Goal: Navigation & Orientation: Find specific page/section

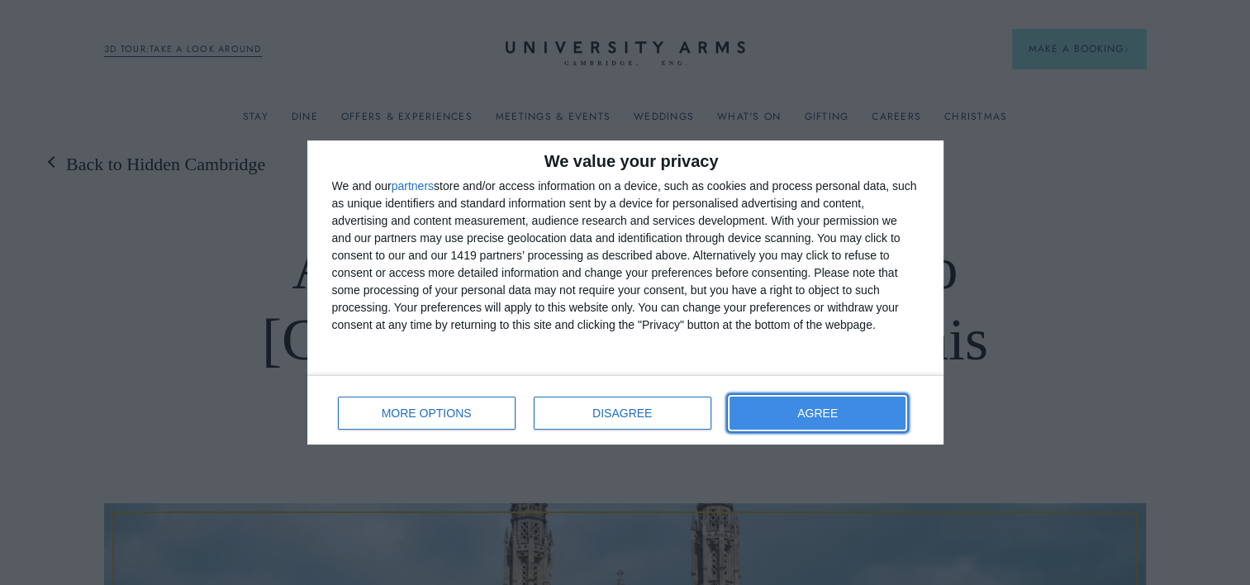
click at [866, 403] on button "AGREE" at bounding box center [817, 412] width 177 height 33
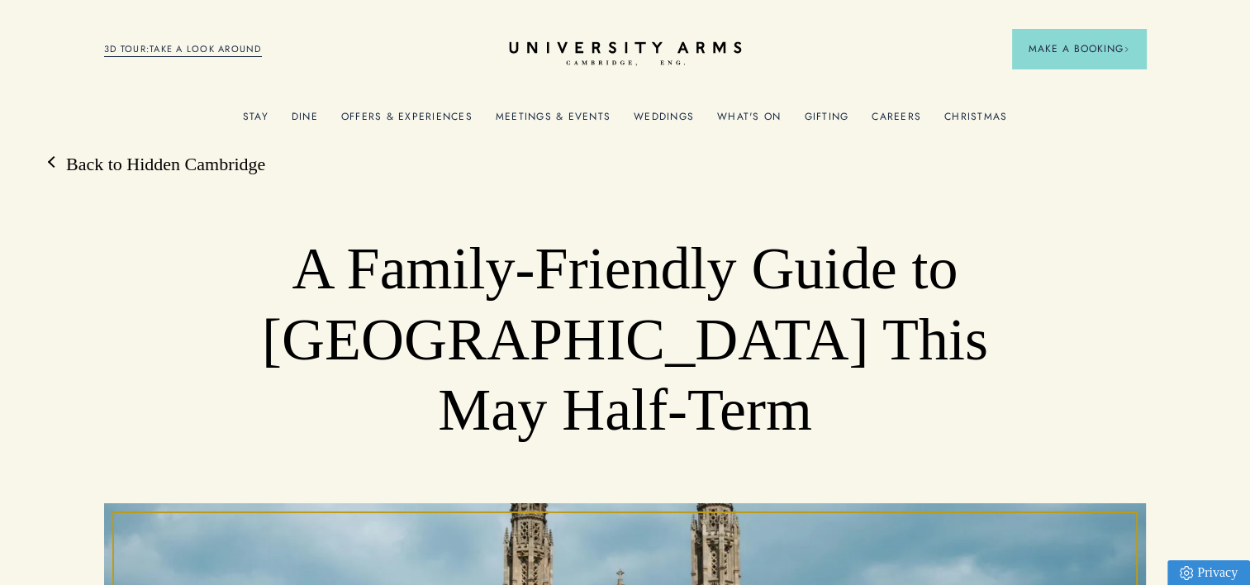
click at [585, 53] on icon "CAMBRIDGE’S LEADING LUXURY HOTEL SINCE [DATE]" at bounding box center [625, 53] width 232 height 25
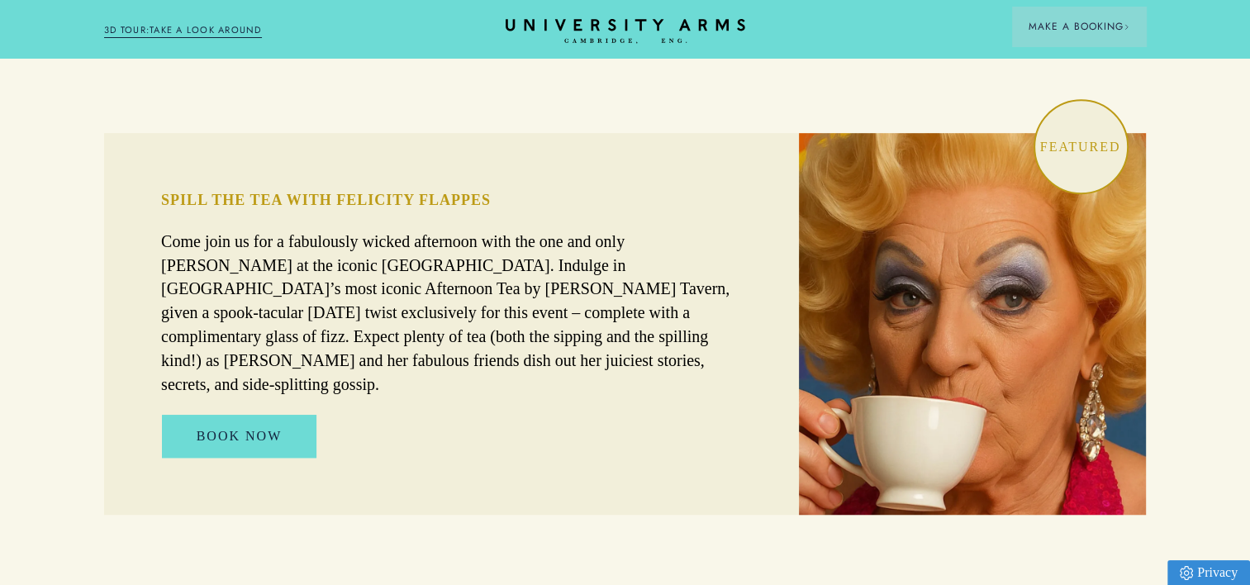
scroll to position [1027, 0]
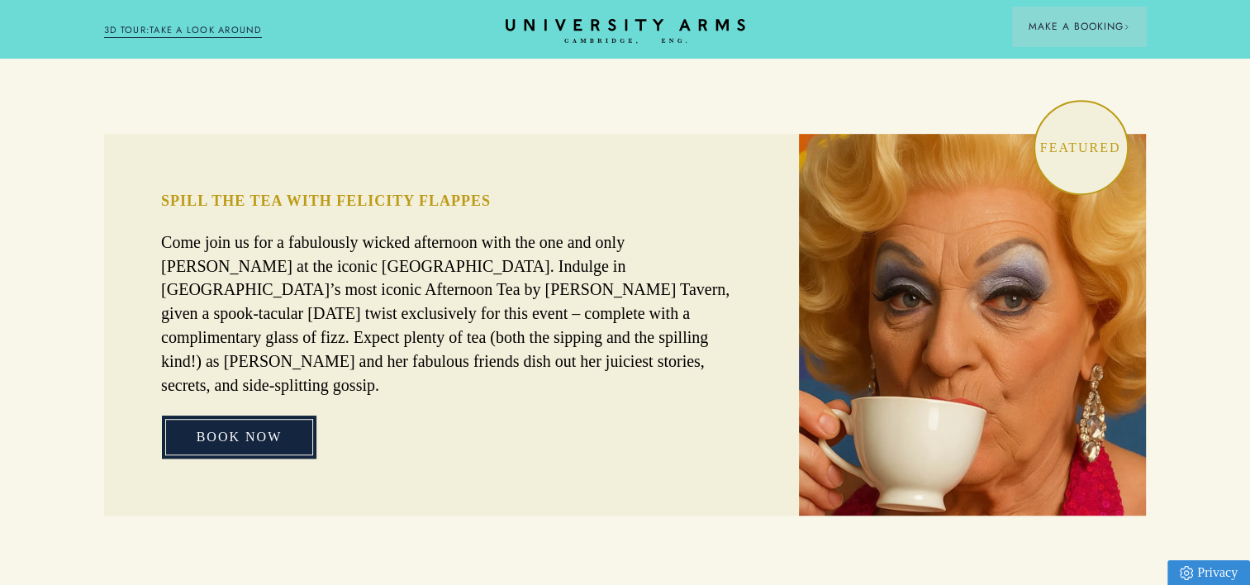
click at [273, 415] on link "BOOK NOW" at bounding box center [239, 436] width 155 height 43
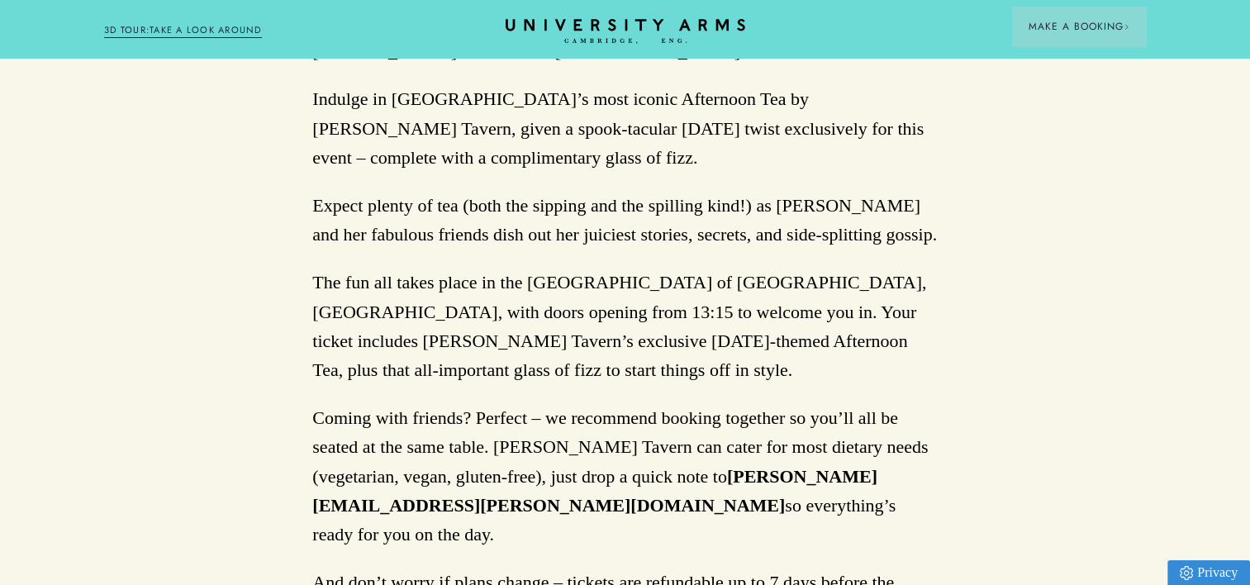
scroll to position [1464, 0]
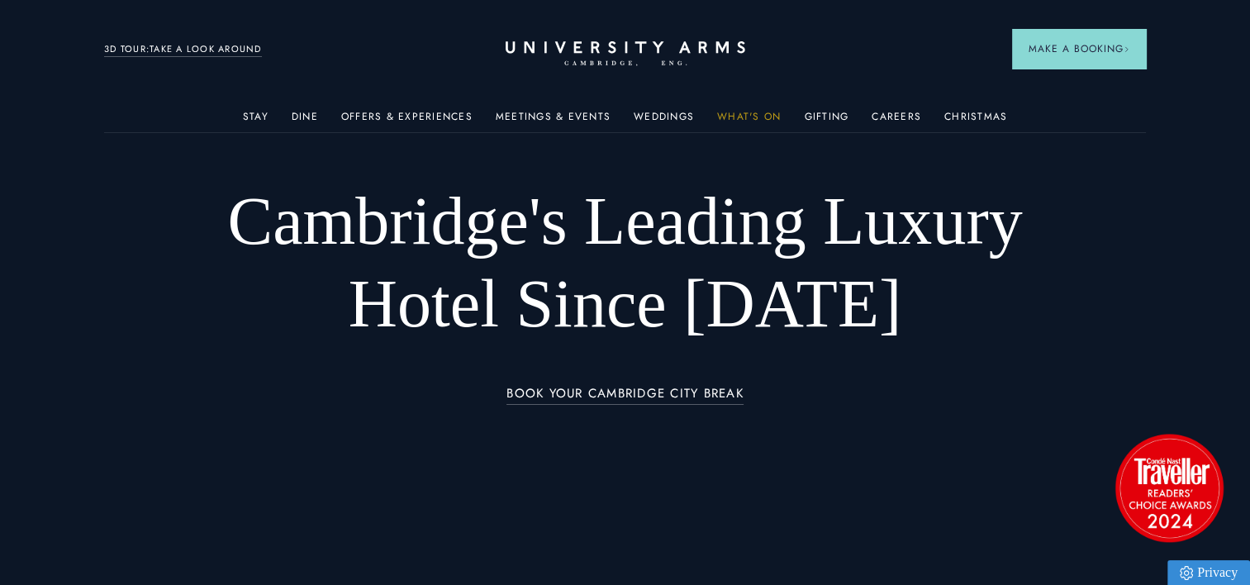
click at [750, 116] on link "What's On" at bounding box center [749, 121] width 64 height 21
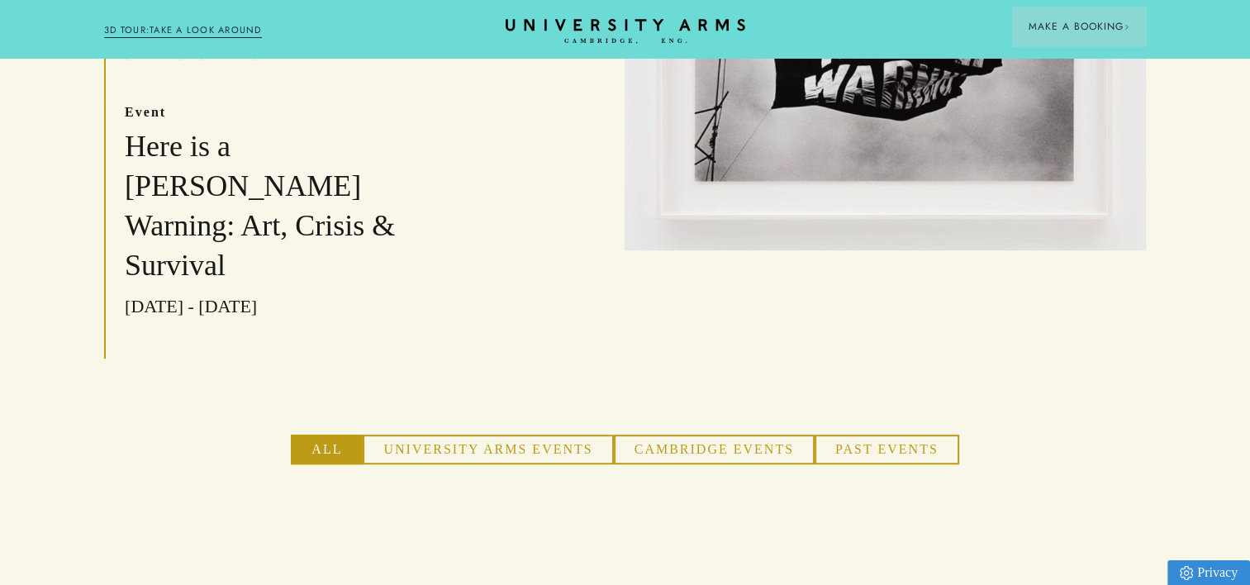
scroll to position [835, 0]
